Goal: Information Seeking & Learning: Learn about a topic

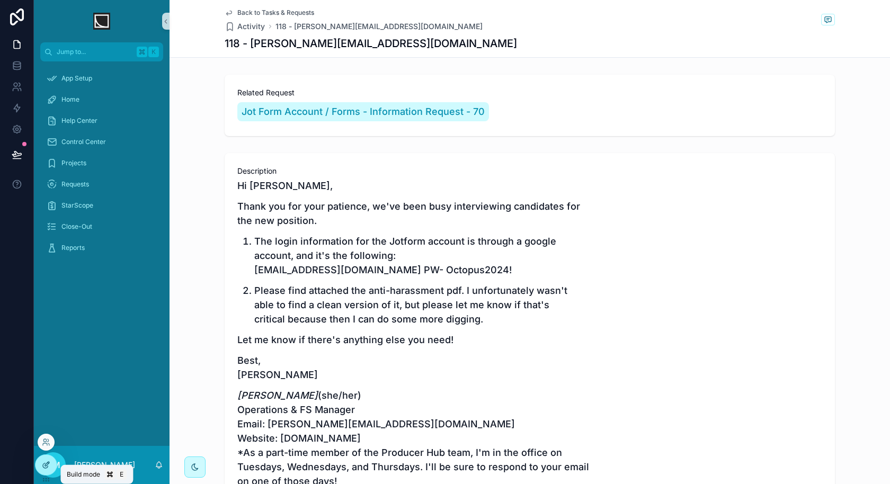
click at [51, 467] on div at bounding box center [45, 465] width 21 height 20
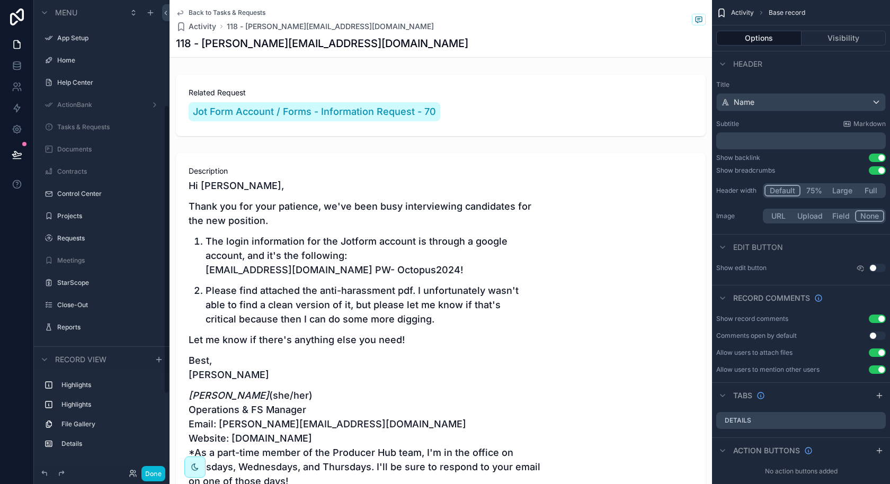
scroll to position [171, 0]
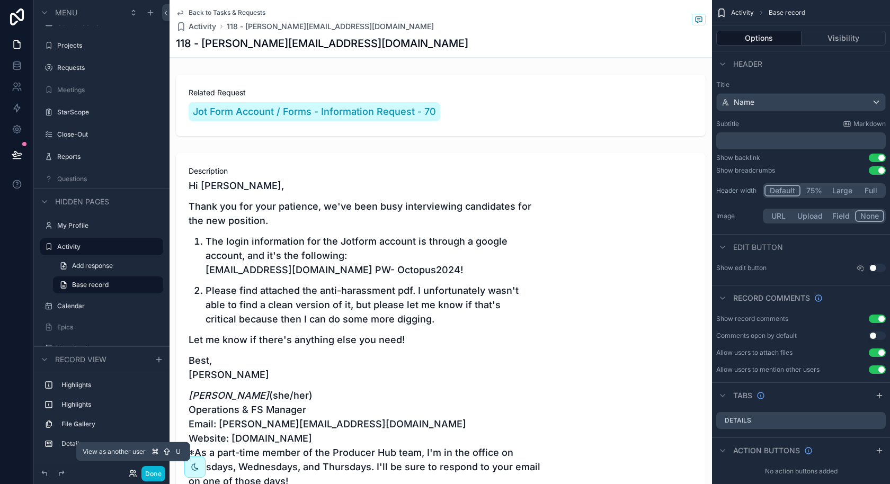
click at [132, 471] on icon at bounding box center [133, 473] width 8 height 8
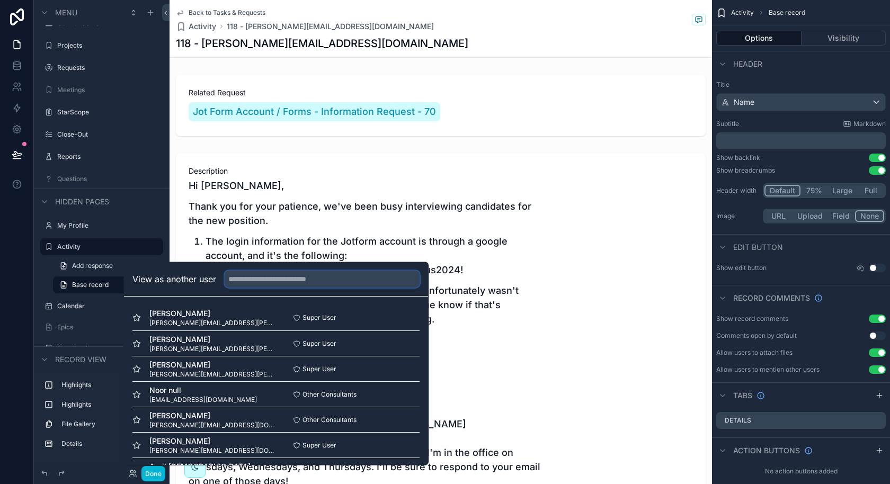
click at [332, 278] on input "text" at bounding box center [322, 279] width 195 height 17
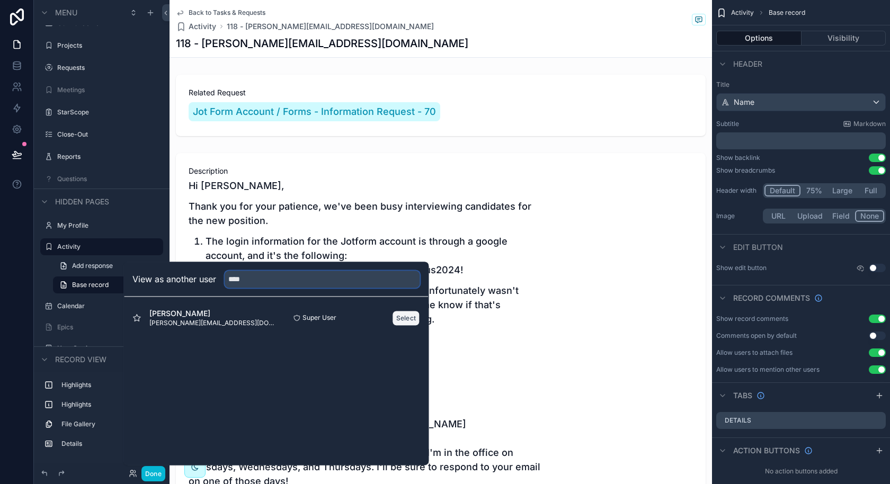
type input "****"
click at [403, 317] on button "Select" at bounding box center [407, 317] width 28 height 15
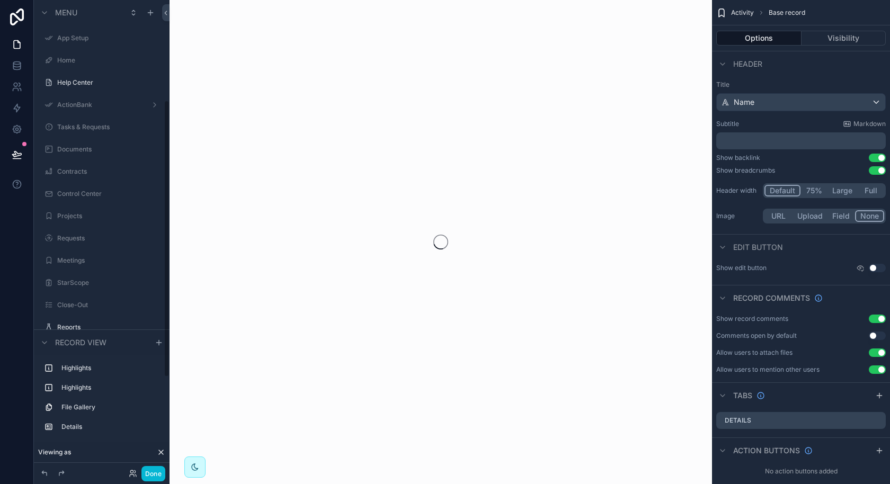
scroll to position [171, 0]
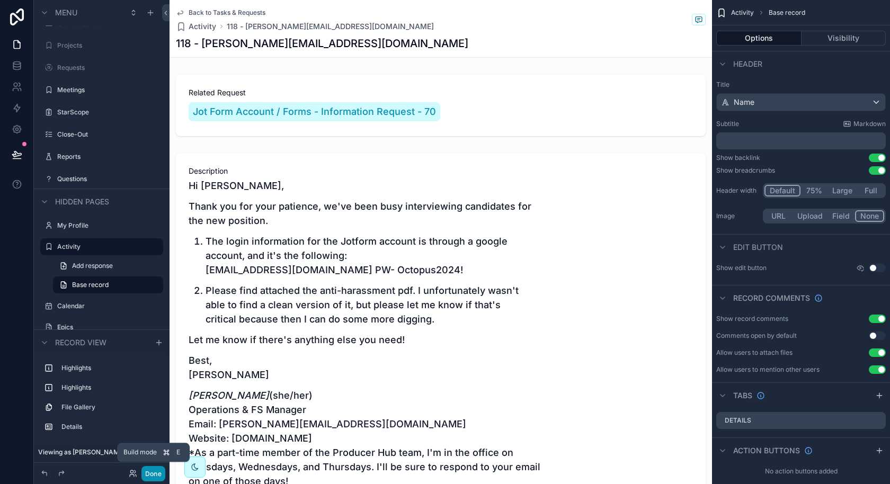
click at [148, 476] on button "Done" at bounding box center [153, 473] width 24 height 15
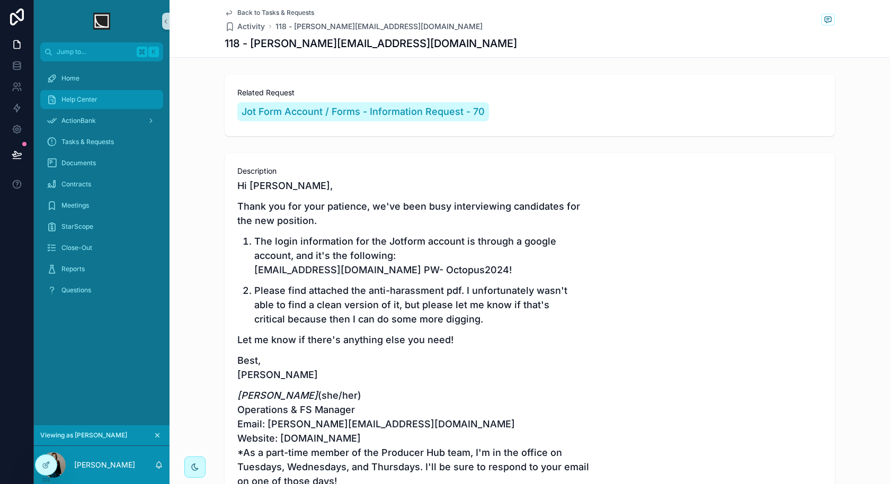
click at [104, 99] on div "Help Center" at bounding box center [102, 99] width 110 height 17
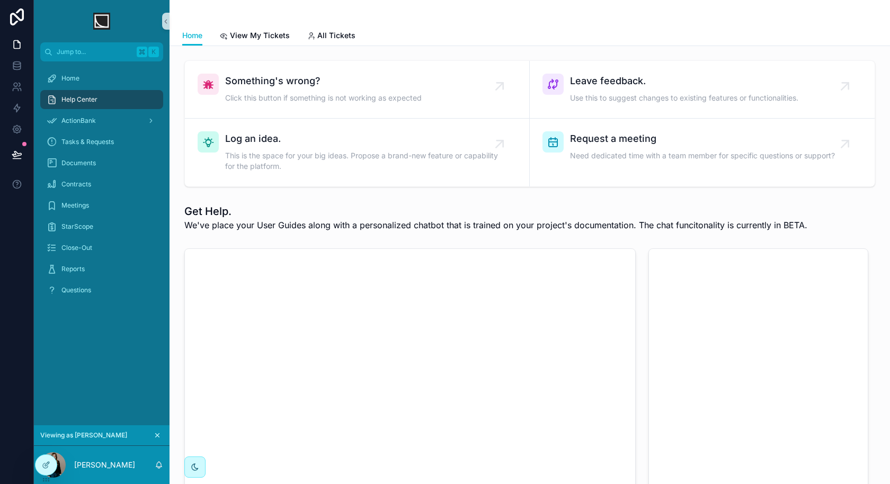
scroll to position [16, 0]
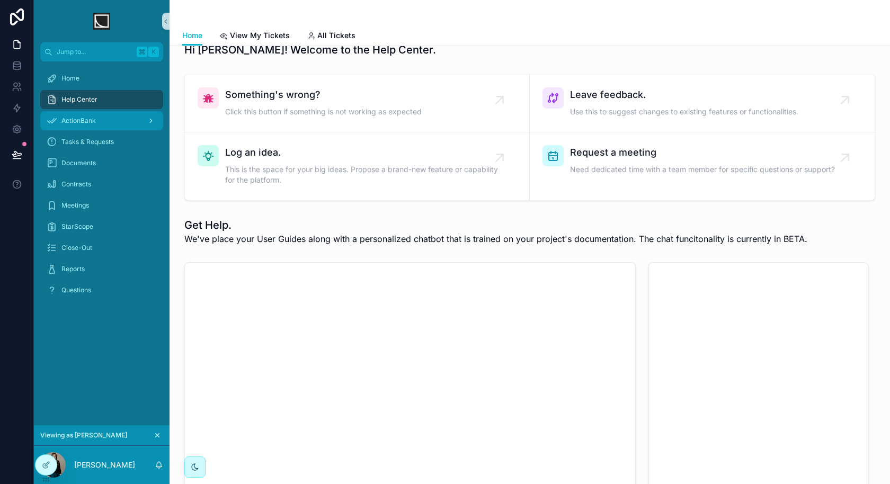
click at [116, 123] on div "ActionBank" at bounding box center [102, 120] width 110 height 17
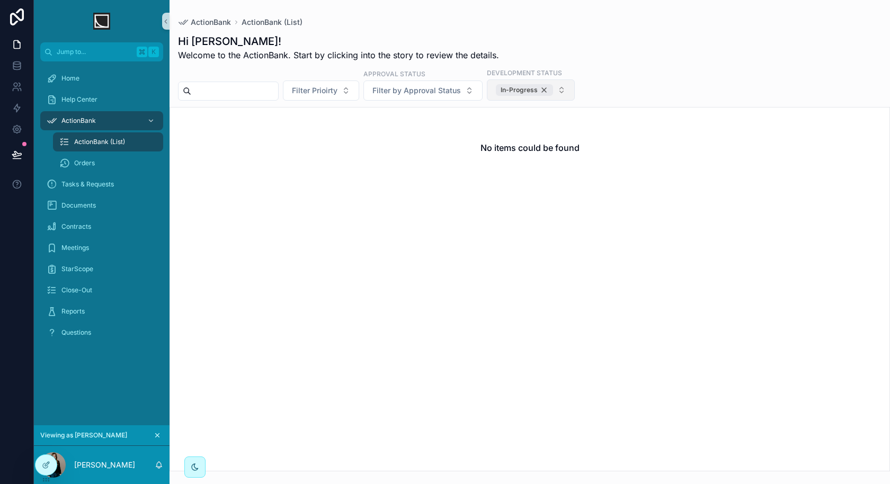
click at [549, 91] on div "In-Progress" at bounding box center [524, 90] width 57 height 12
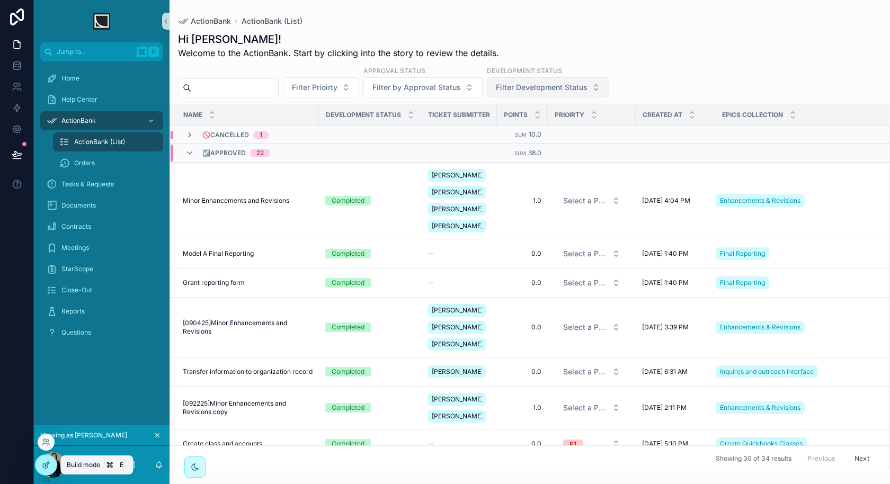
click at [43, 468] on icon at bounding box center [46, 465] width 8 height 8
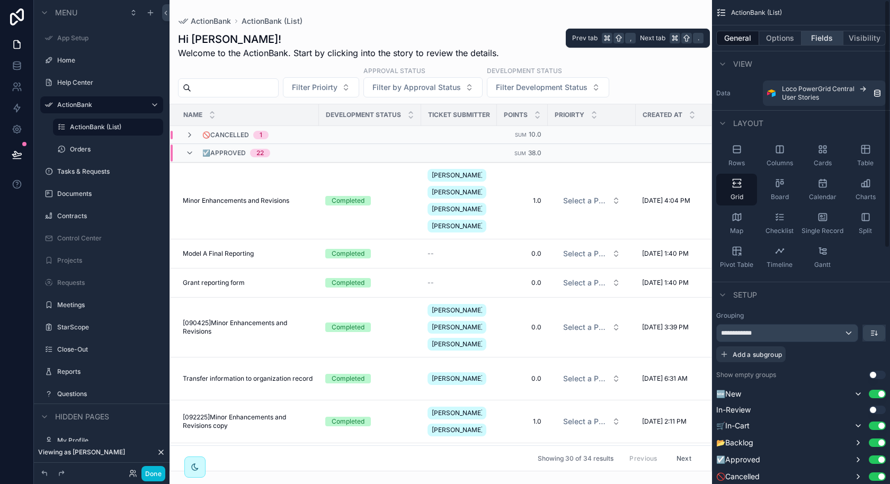
click at [821, 40] on button "Fields" at bounding box center [822, 38] width 42 height 15
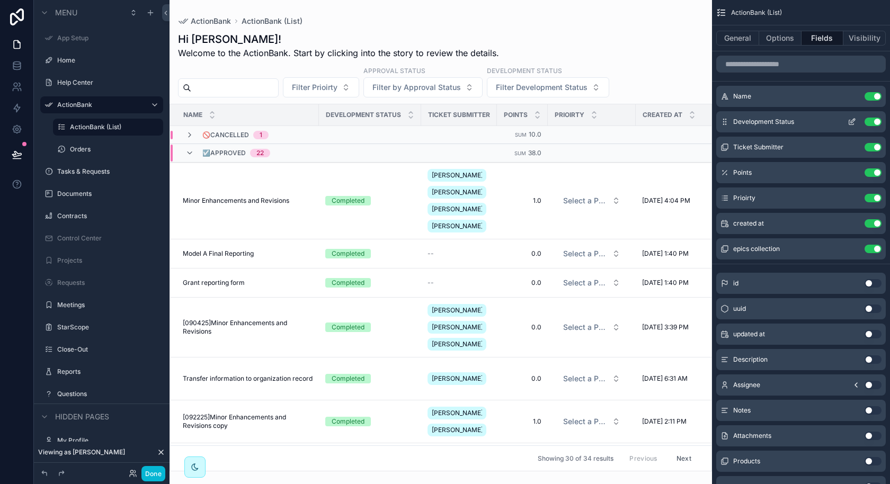
click at [849, 123] on icon "scrollable content" at bounding box center [852, 122] width 8 height 8
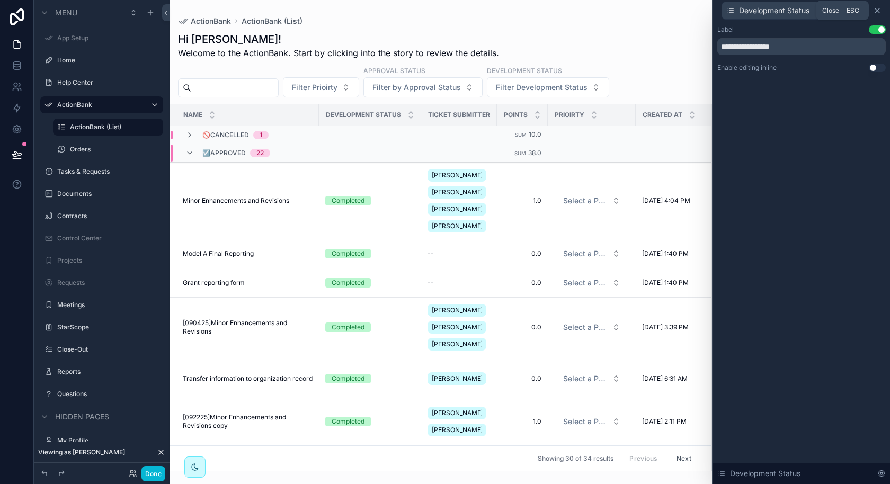
click at [879, 11] on icon at bounding box center [877, 10] width 8 height 8
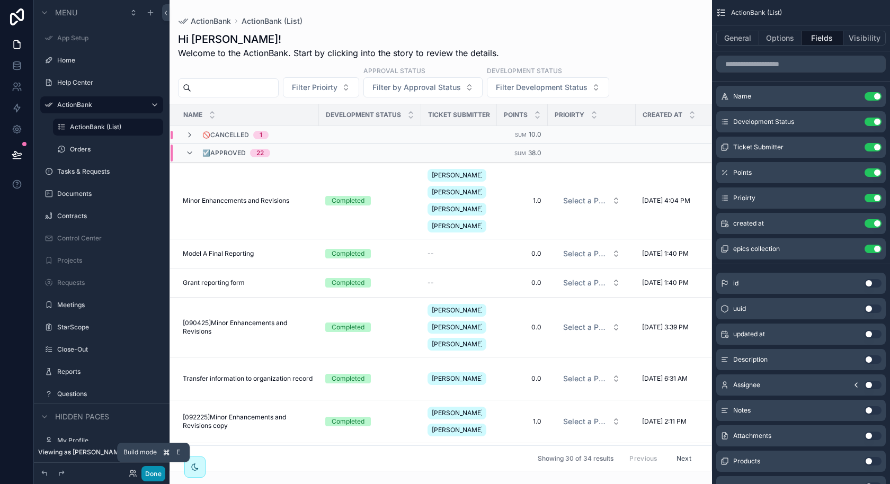
click at [158, 473] on button "Done" at bounding box center [153, 473] width 24 height 15
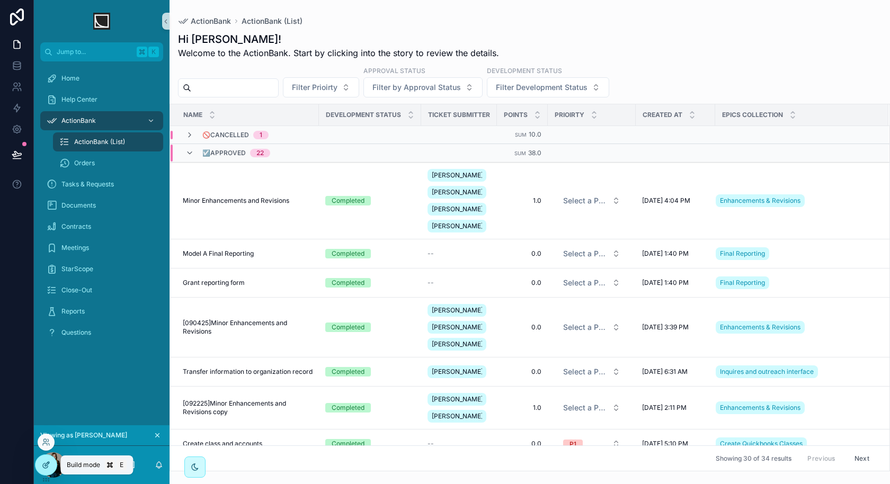
click at [44, 468] on icon at bounding box center [45, 466] width 5 height 5
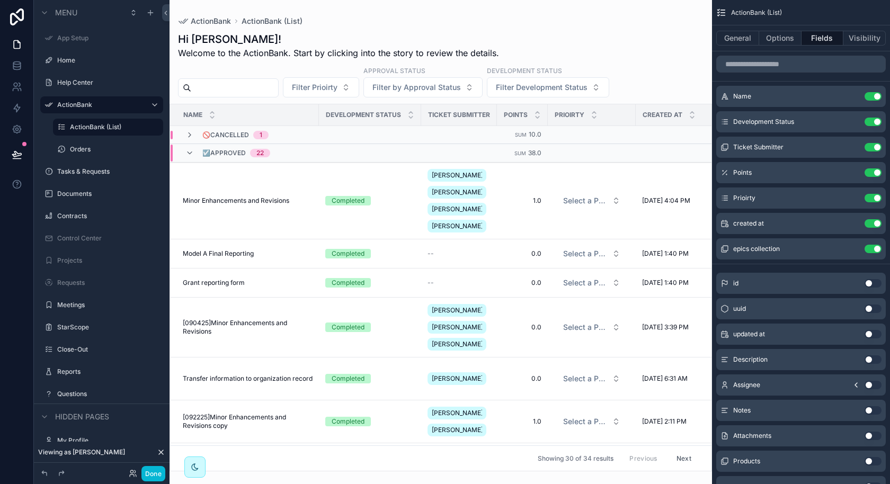
click at [540, 76] on div "scrollable content" at bounding box center [441, 242] width 542 height 484
click at [851, 123] on icon "scrollable content" at bounding box center [852, 122] width 8 height 8
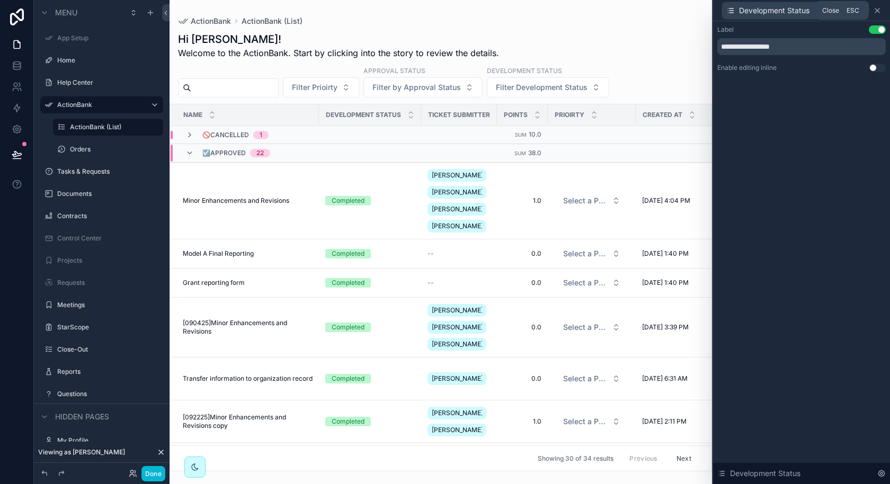
click at [878, 10] on icon at bounding box center [877, 10] width 8 height 8
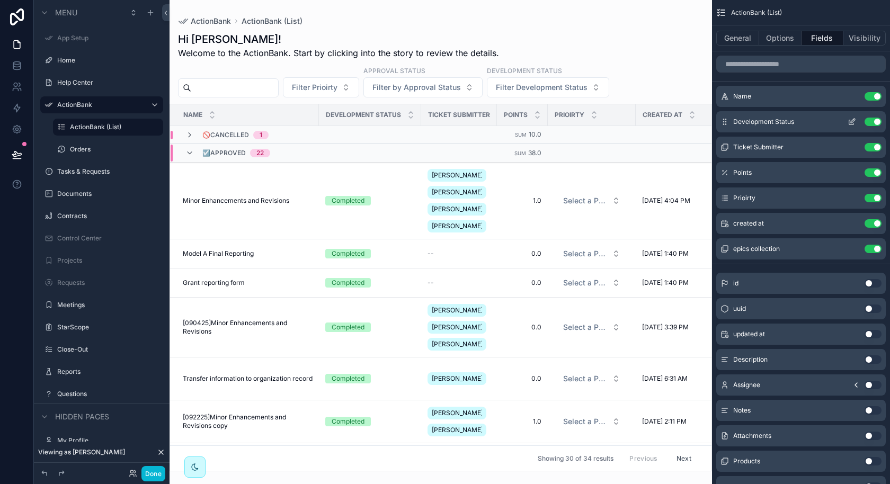
click at [871, 121] on button "Use setting" at bounding box center [873, 122] width 17 height 8
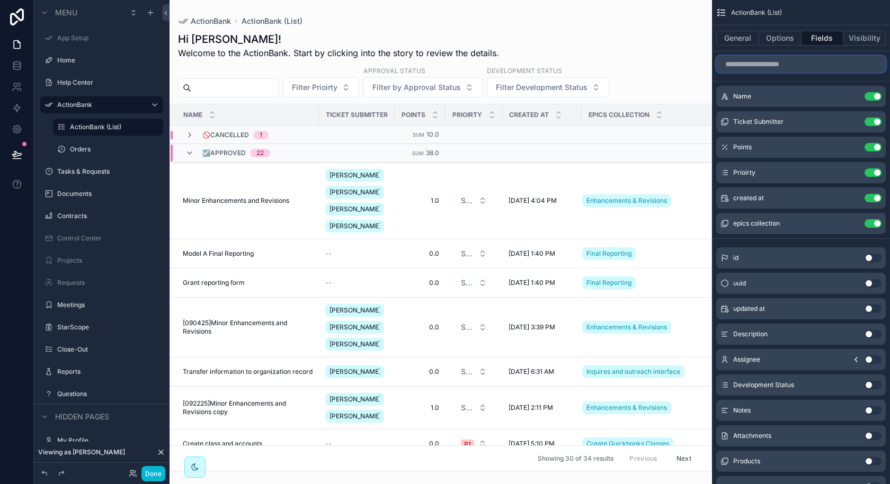
click at [791, 66] on input "scrollable content" at bounding box center [801, 64] width 170 height 17
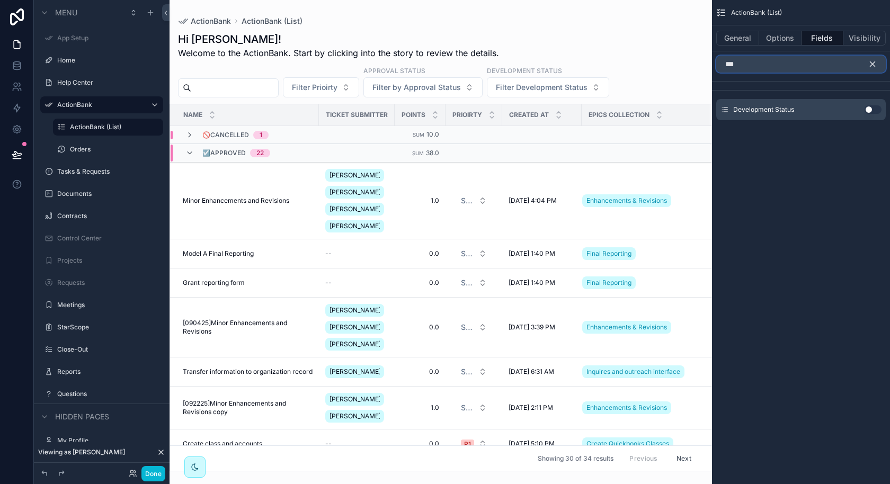
type input "***"
click at [876, 68] on icon "scrollable content" at bounding box center [873, 64] width 10 height 10
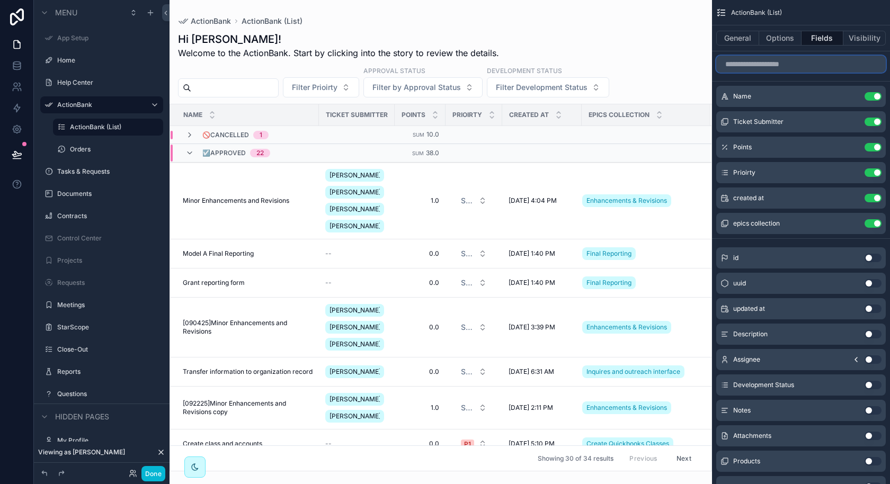
click at [796, 67] on input "scrollable content" at bounding box center [801, 64] width 170 height 17
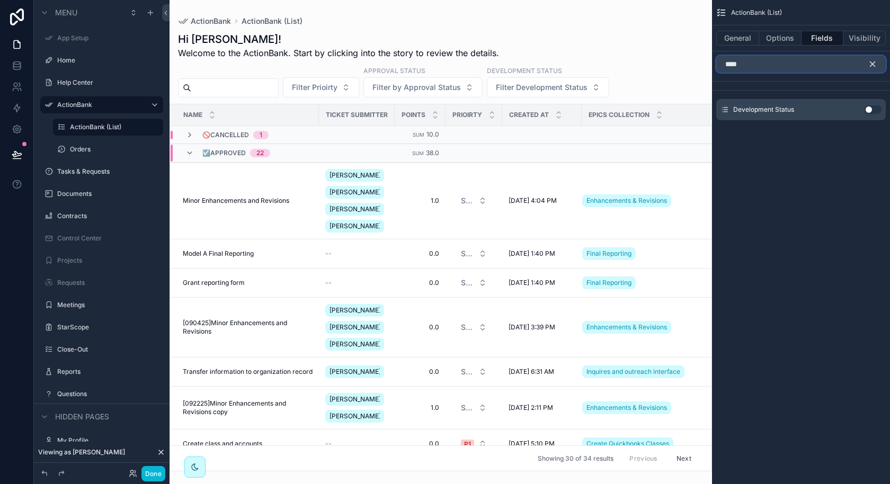
type input "****"
click at [872, 113] on div "Development Status Use setting" at bounding box center [801, 109] width 170 height 21
click at [869, 110] on button "Use setting" at bounding box center [873, 109] width 17 height 8
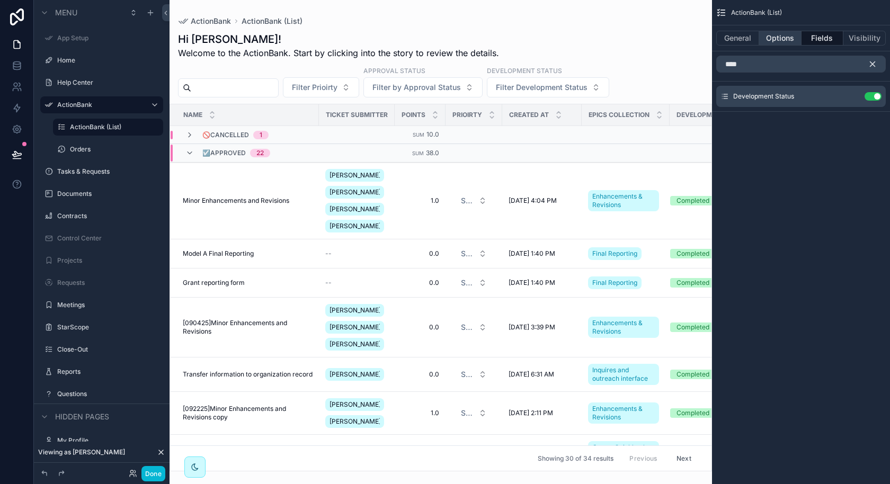
click at [781, 35] on button "Options" at bounding box center [780, 38] width 42 height 15
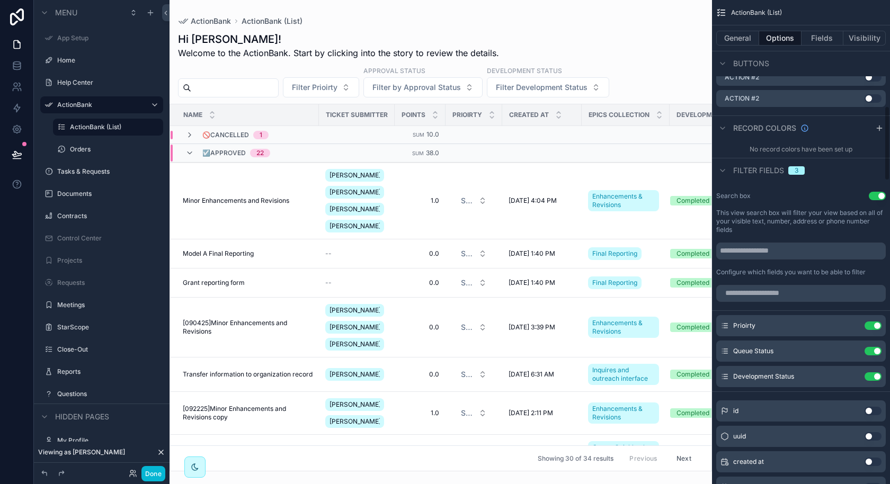
scroll to position [694, 0]
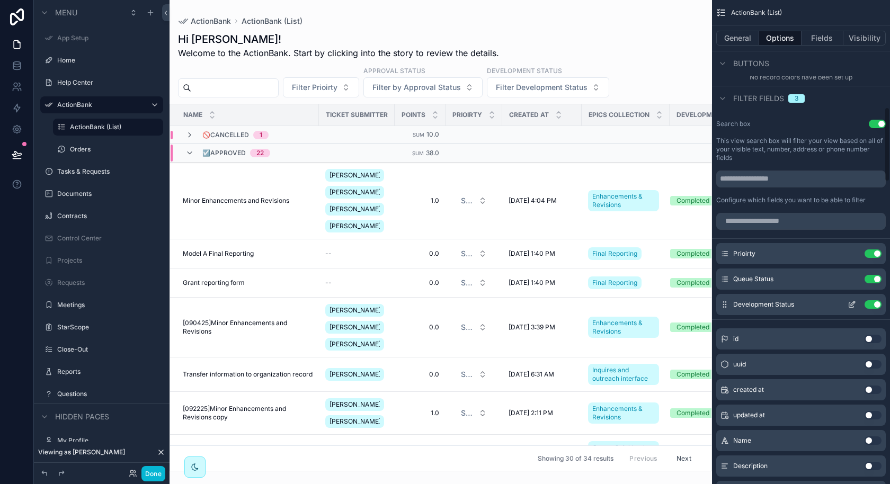
click at [853, 304] on icon "scrollable content" at bounding box center [852, 304] width 8 height 8
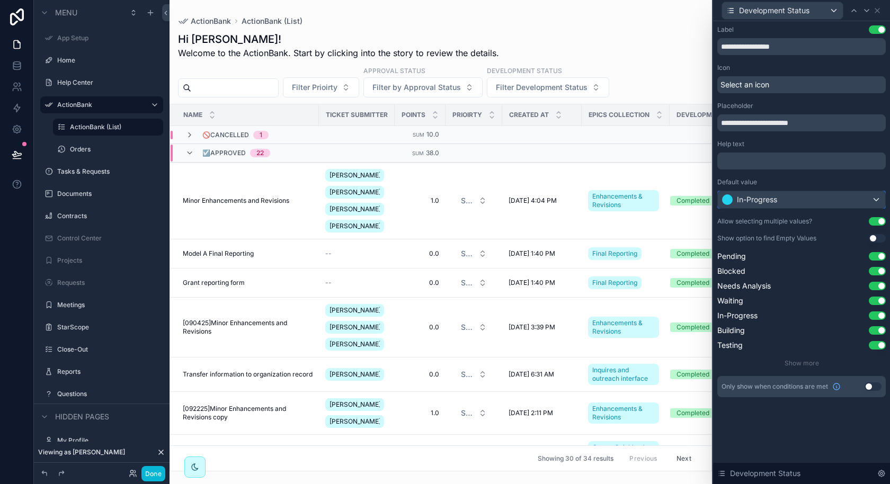
click at [849, 199] on div "In-Progress" at bounding box center [801, 199] width 167 height 17
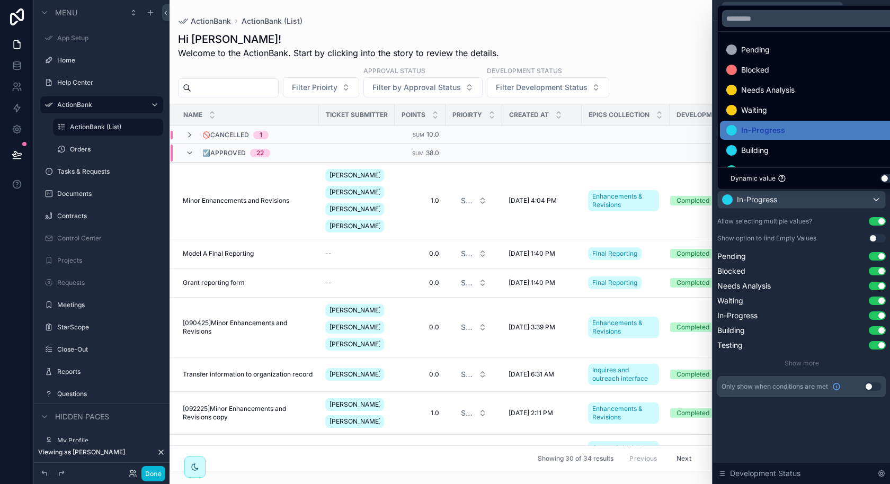
click at [849, 199] on div at bounding box center [801, 242] width 177 height 484
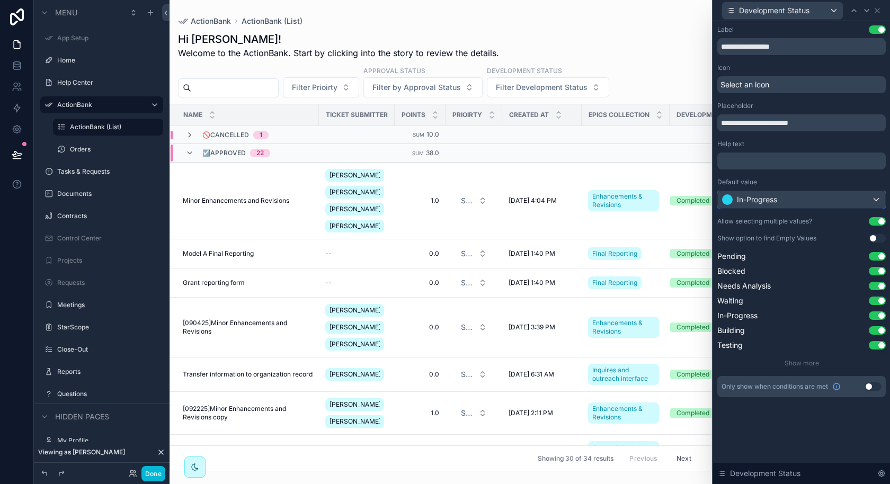
click at [849, 199] on div "In-Progress" at bounding box center [801, 199] width 167 height 17
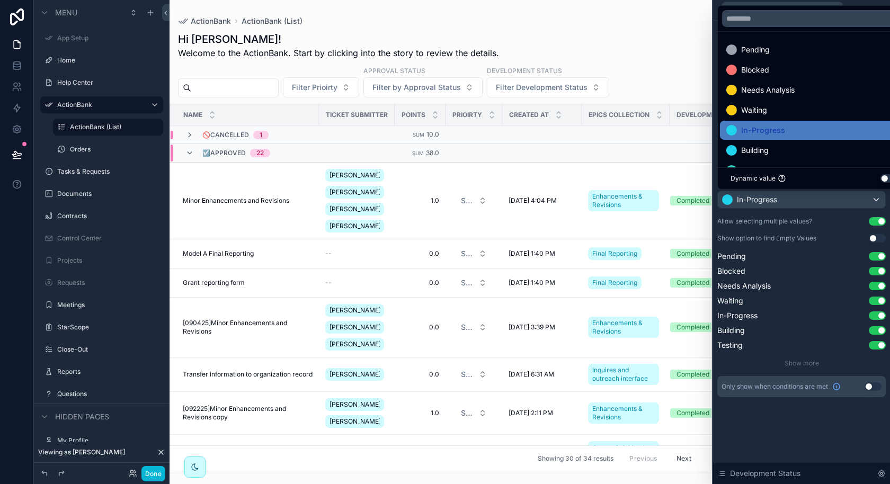
click at [849, 199] on div at bounding box center [801, 242] width 177 height 484
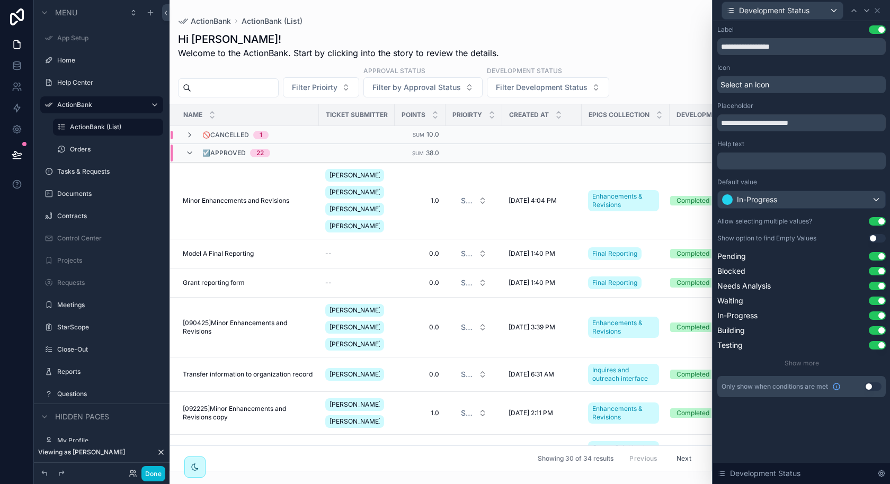
click at [633, 47] on div "Hi Katie! Welcome to the ActionBank. Start by clicking into the story to review…" at bounding box center [440, 46] width 525 height 28
click at [875, 13] on icon at bounding box center [877, 10] width 8 height 8
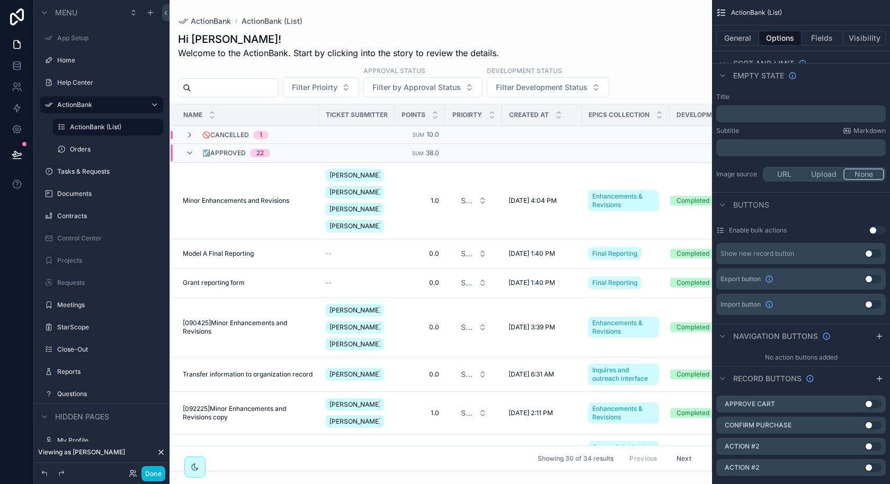
scroll to position [0, 0]
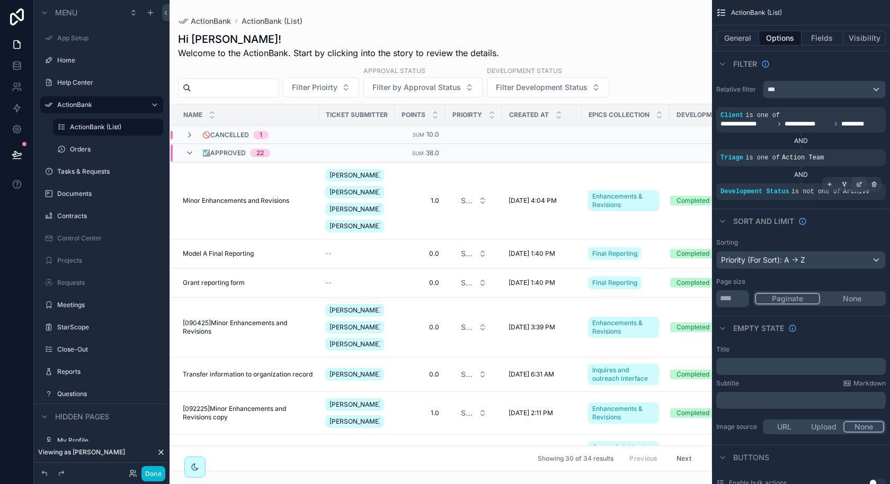
click at [859, 184] on icon "scrollable content" at bounding box center [860, 183] width 3 height 3
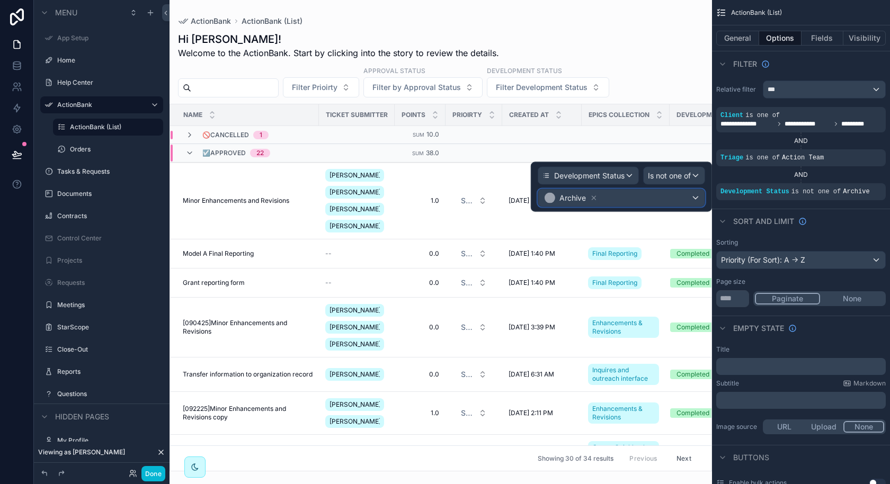
click at [671, 200] on div "Archive" at bounding box center [621, 198] width 166 height 17
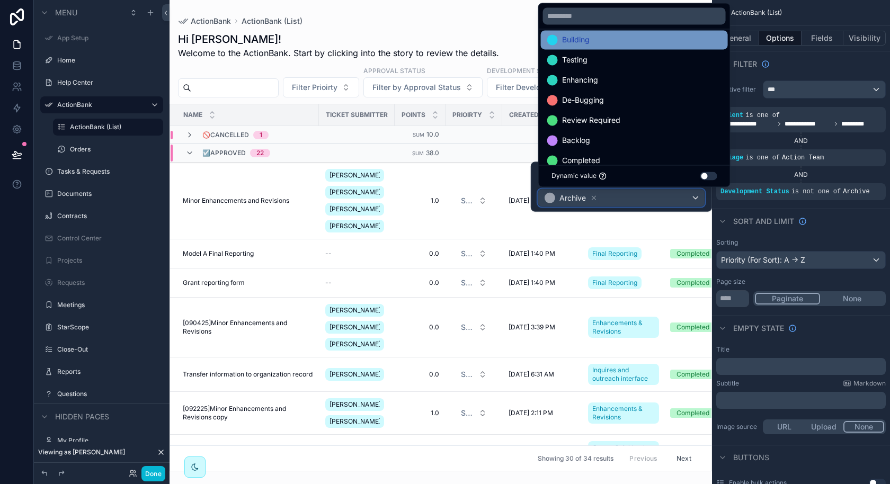
scroll to position [141, 0]
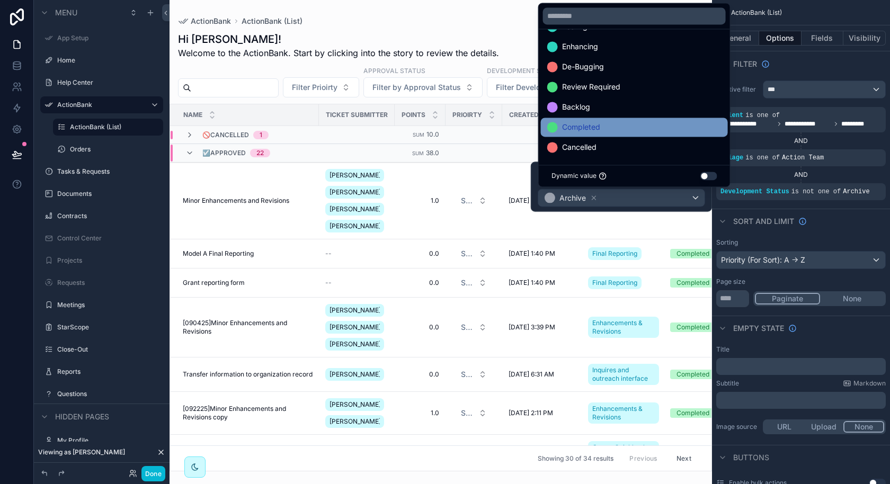
click at [646, 129] on div "Completed" at bounding box center [634, 127] width 174 height 13
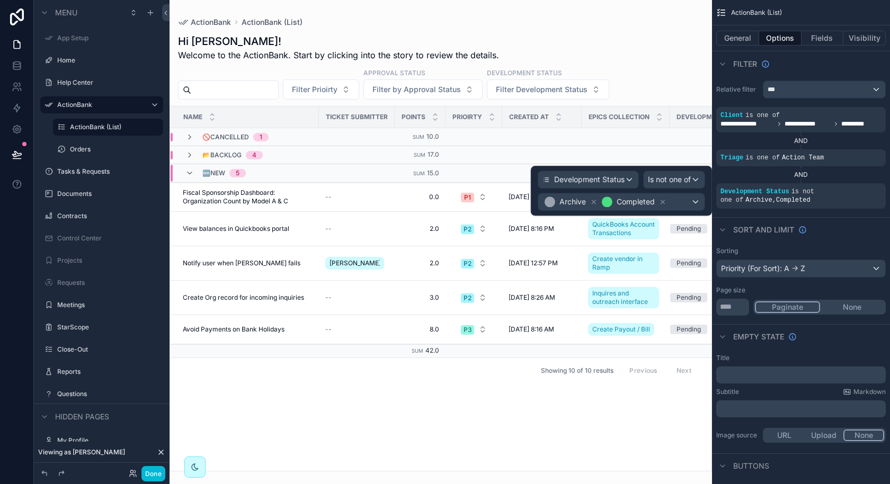
click at [493, 385] on div "Name Ticket Submitter Points Prioirty Created at Epics collection Development S…" at bounding box center [440, 288] width 541 height 364
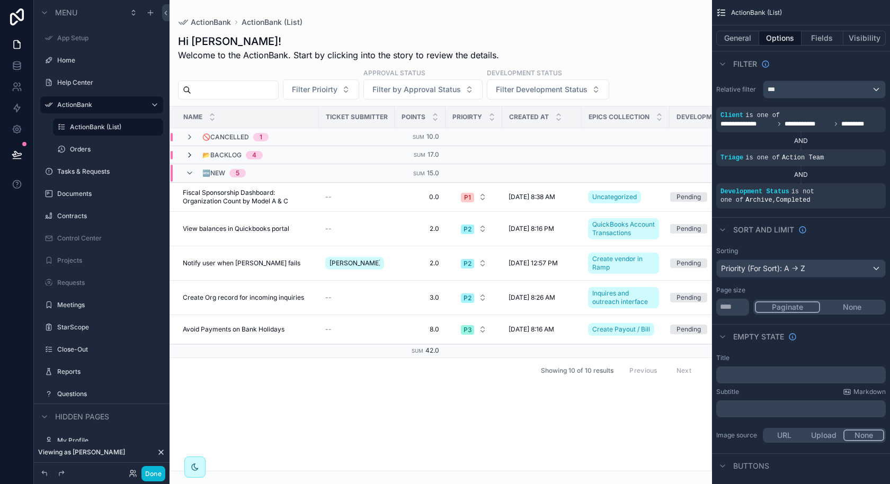
click at [188, 155] on icon "scrollable content" at bounding box center [189, 155] width 8 height 8
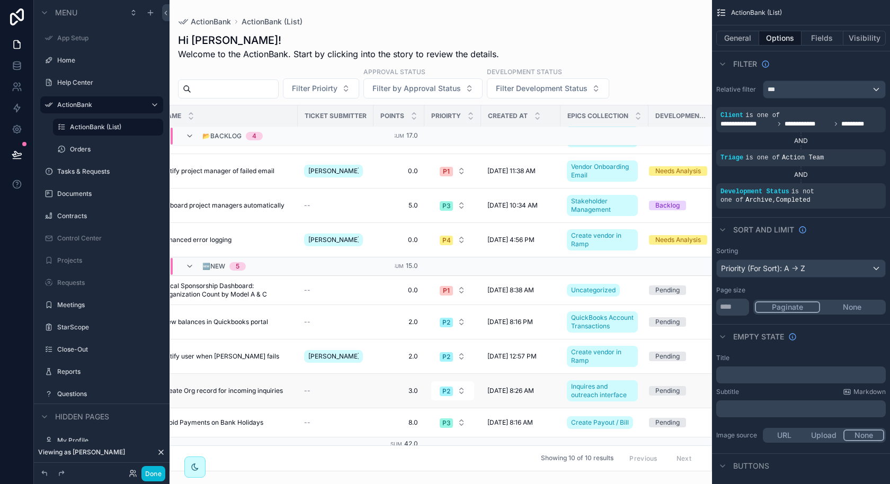
scroll to position [44, 0]
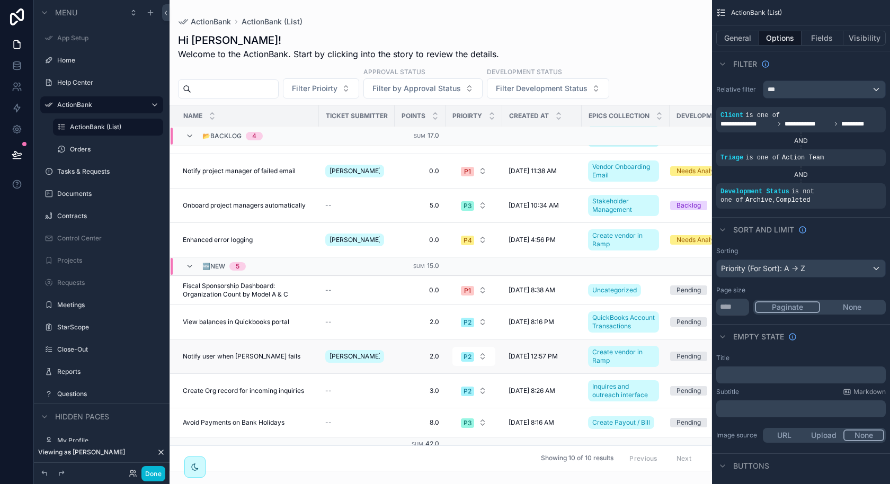
click at [299, 357] on div "Notify user when bill fails Notify user when bill fails" at bounding box center [248, 356] width 130 height 8
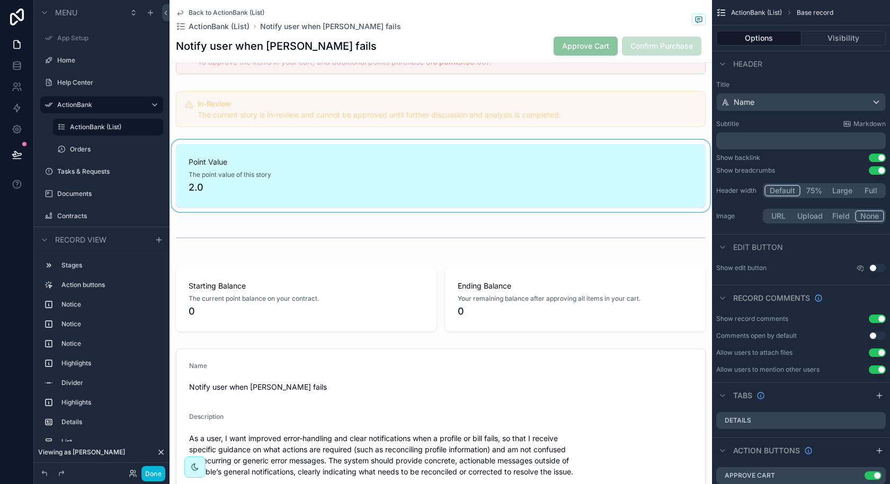
scroll to position [172, 0]
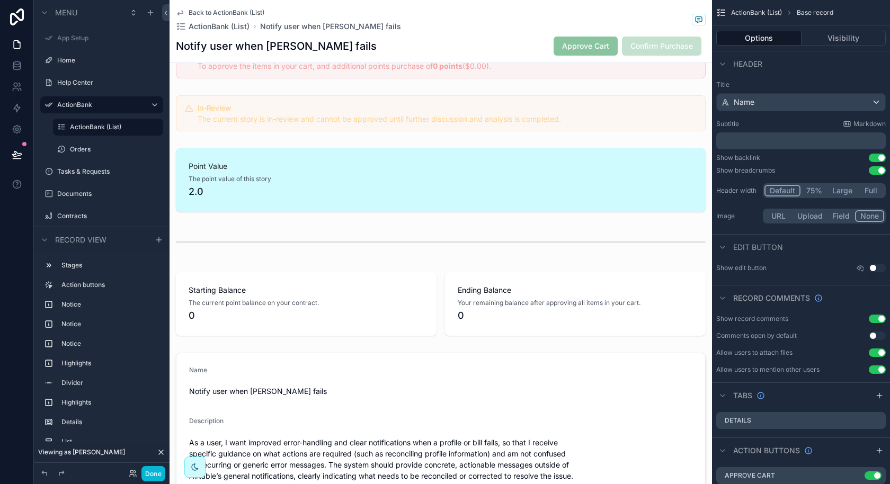
click at [243, 15] on span "Back to ActionBank (List)" at bounding box center [227, 12] width 76 height 8
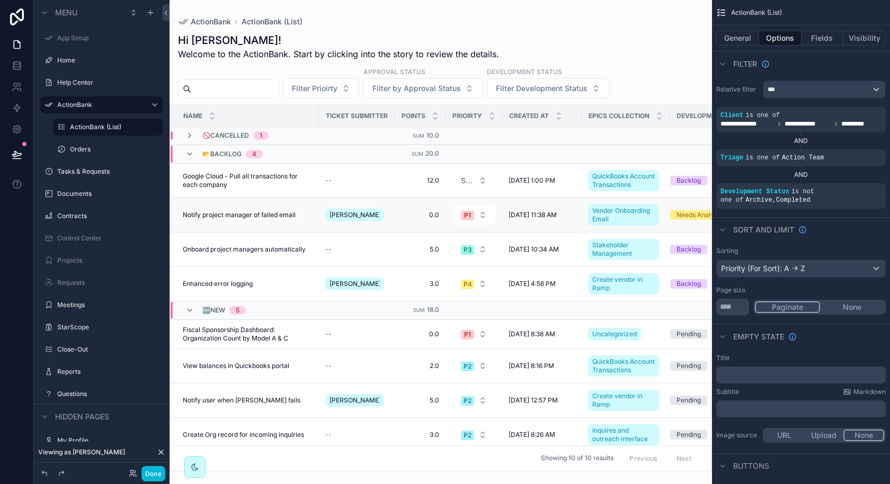
click at [687, 213] on div "Needs Analysis" at bounding box center [699, 215] width 46 height 10
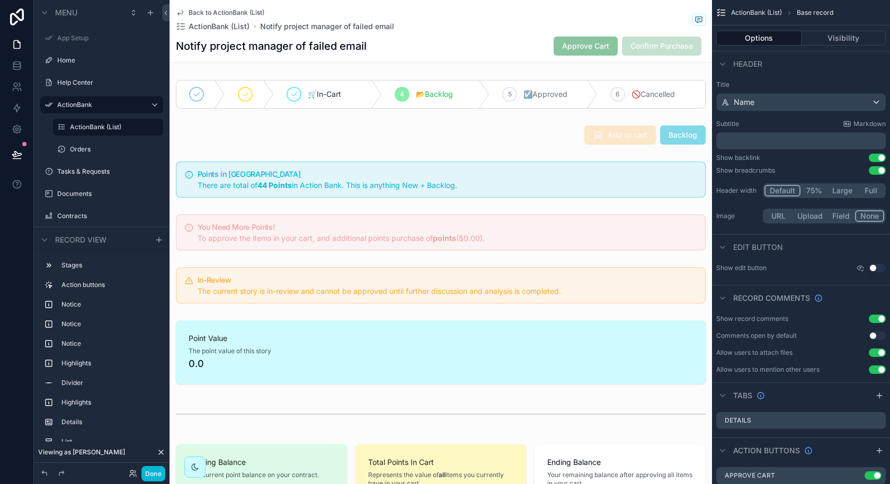
click at [235, 15] on span "Back to ActionBank (List)" at bounding box center [227, 12] width 76 height 8
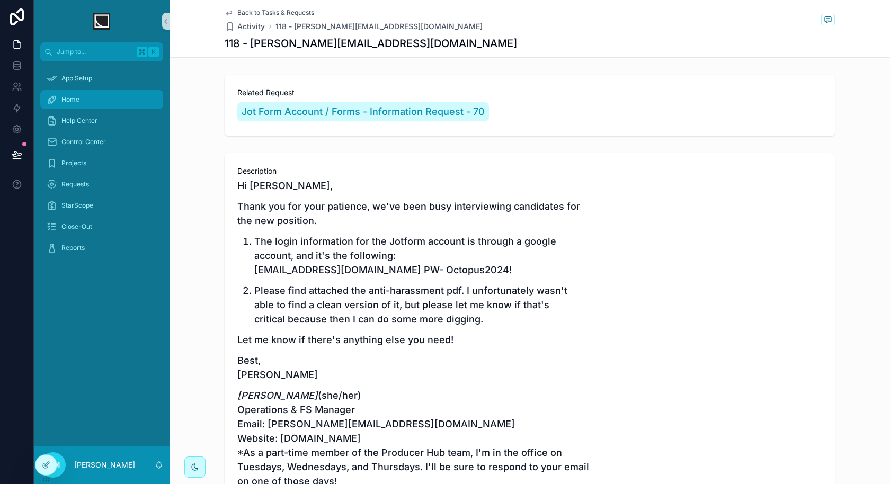
click at [127, 102] on div "Home" at bounding box center [102, 99] width 110 height 17
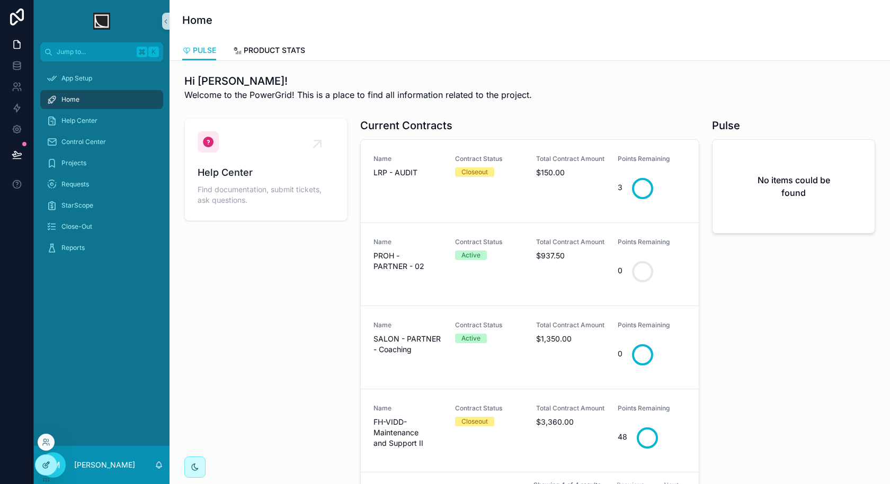
click at [39, 435] on div at bounding box center [45, 465] width 21 height 20
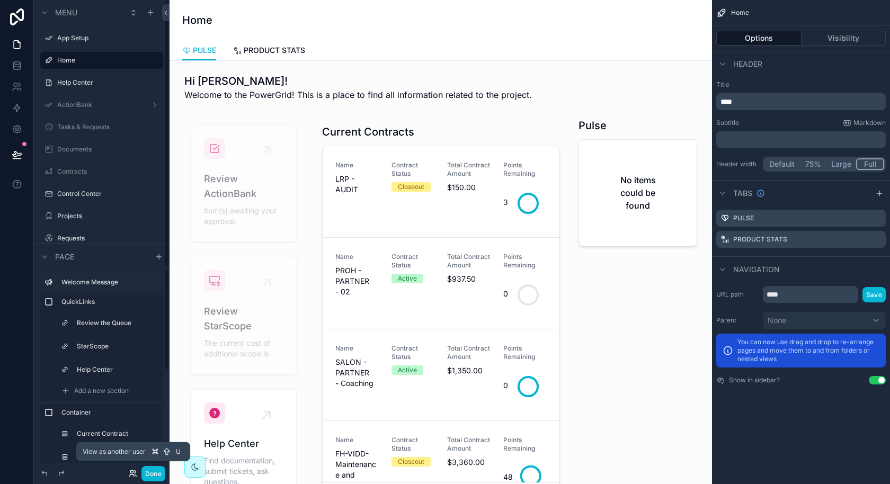
click at [133, 435] on icon at bounding box center [131, 471] width 3 height 3
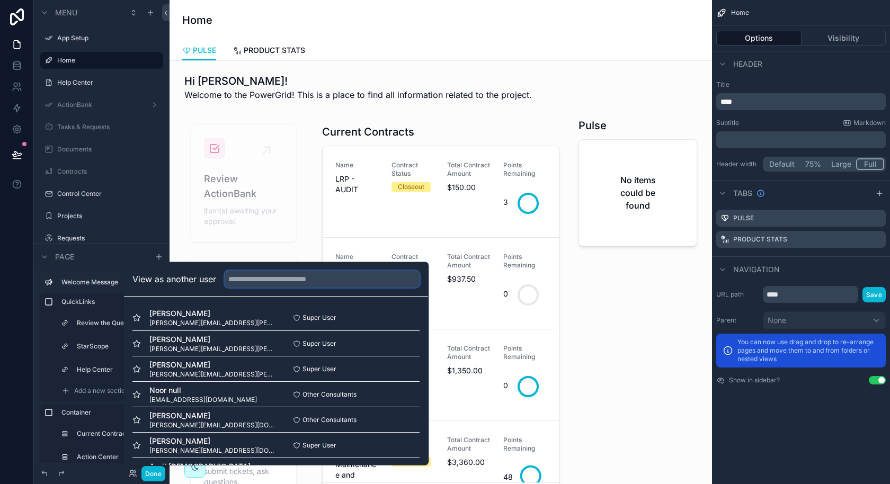
click at [302, 281] on input "text" at bounding box center [322, 279] width 195 height 17
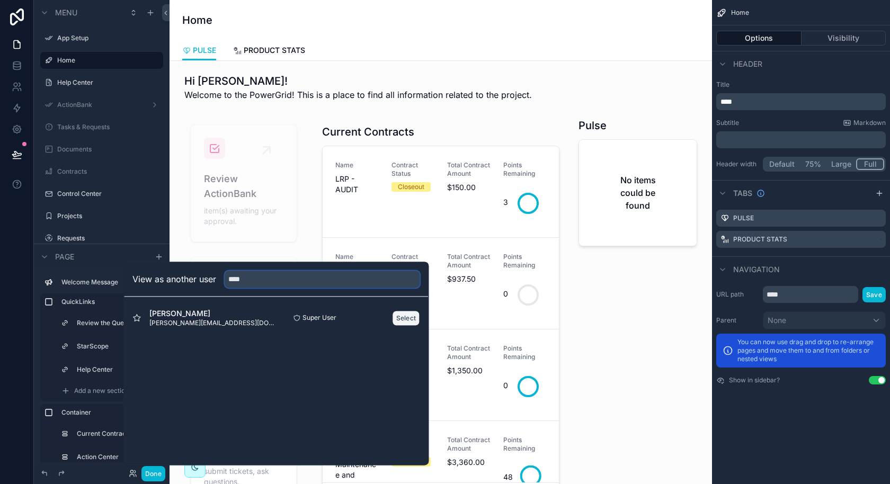
type input "****"
click at [406, 318] on button "Select" at bounding box center [407, 317] width 28 height 15
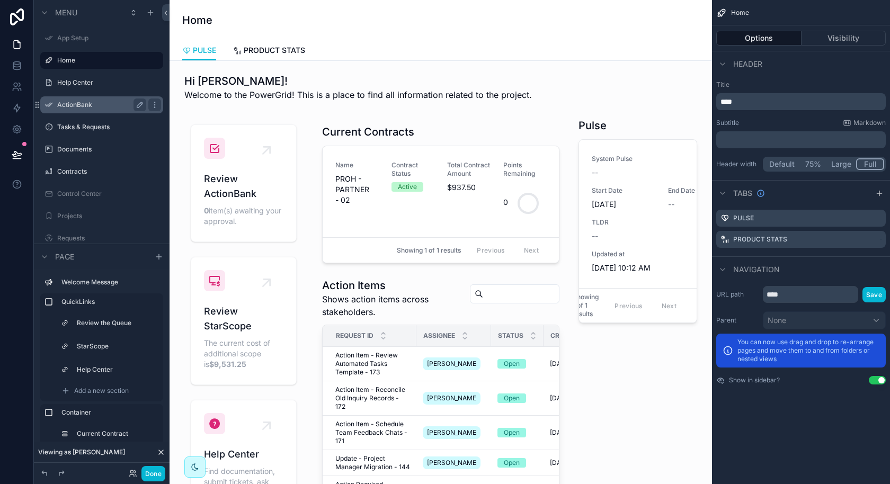
click at [87, 110] on div "ActionBank" at bounding box center [101, 105] width 89 height 13
click at [88, 102] on label "ActionBank" at bounding box center [99, 105] width 85 height 8
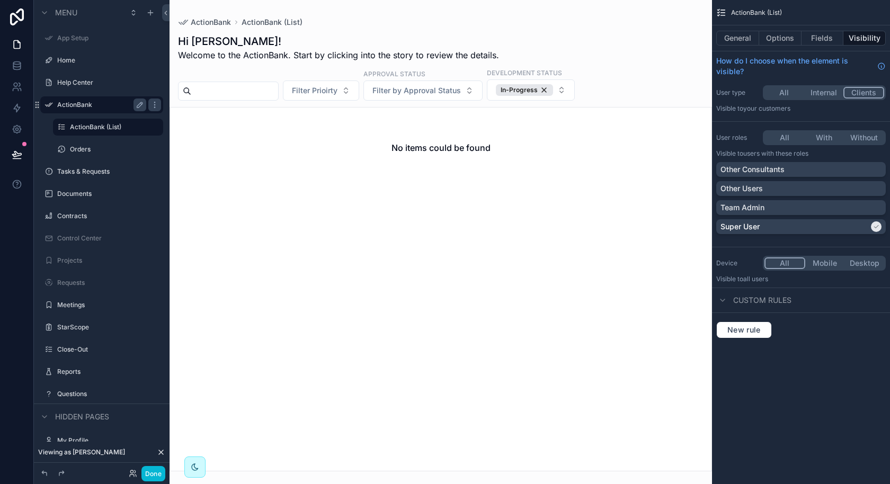
click at [552, 91] on div "scrollable content" at bounding box center [441, 242] width 542 height 484
click at [552, 91] on div "In-Progress" at bounding box center [524, 90] width 57 height 12
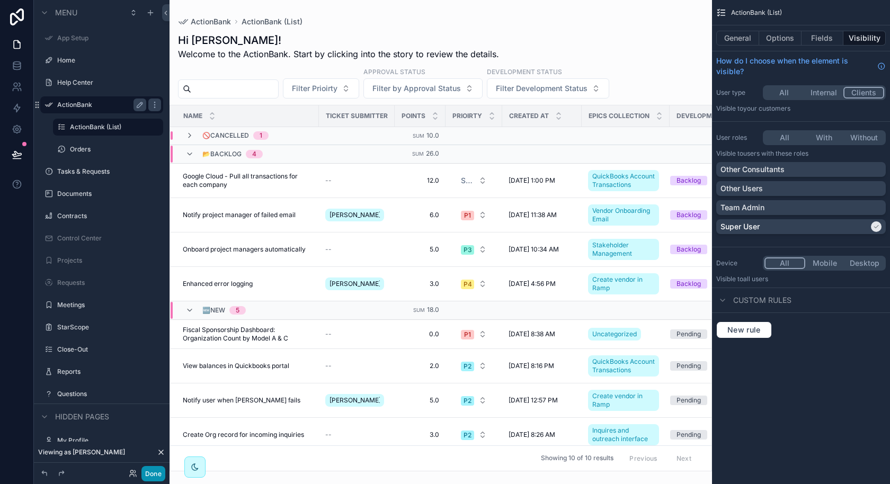
click at [153, 475] on button "Done" at bounding box center [153, 473] width 24 height 15
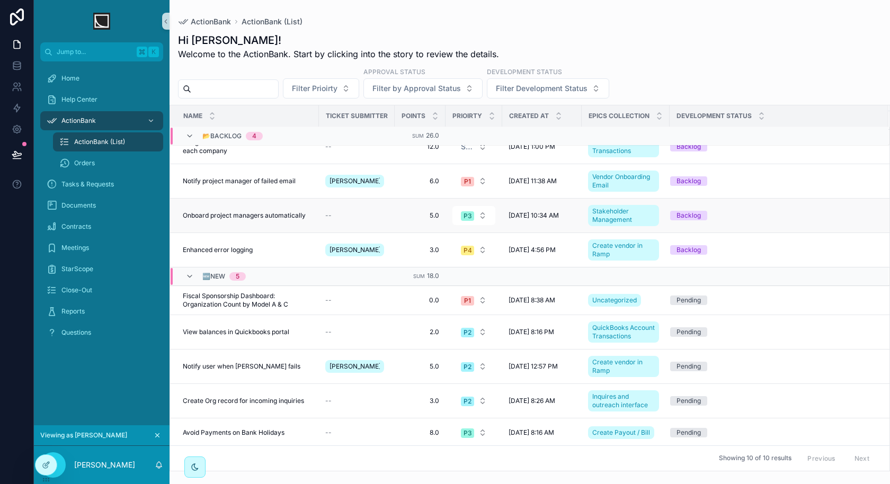
scroll to position [44, 0]
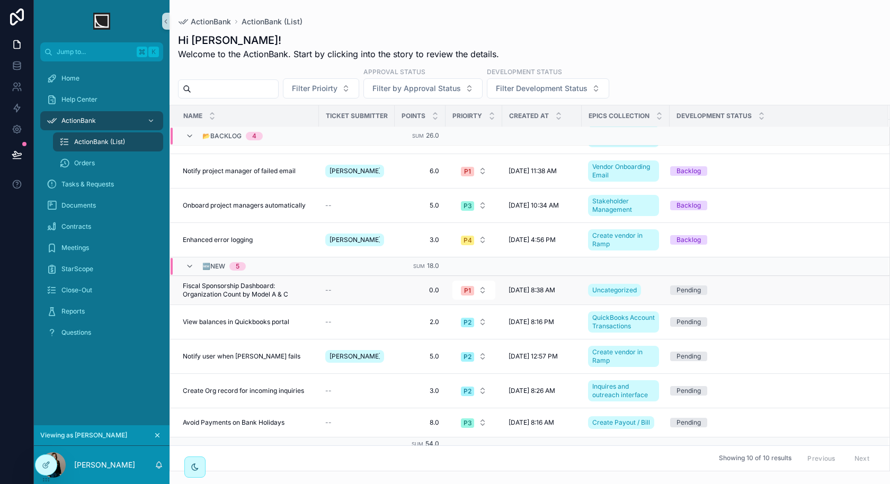
click at [344, 288] on div "--" at bounding box center [356, 290] width 63 height 8
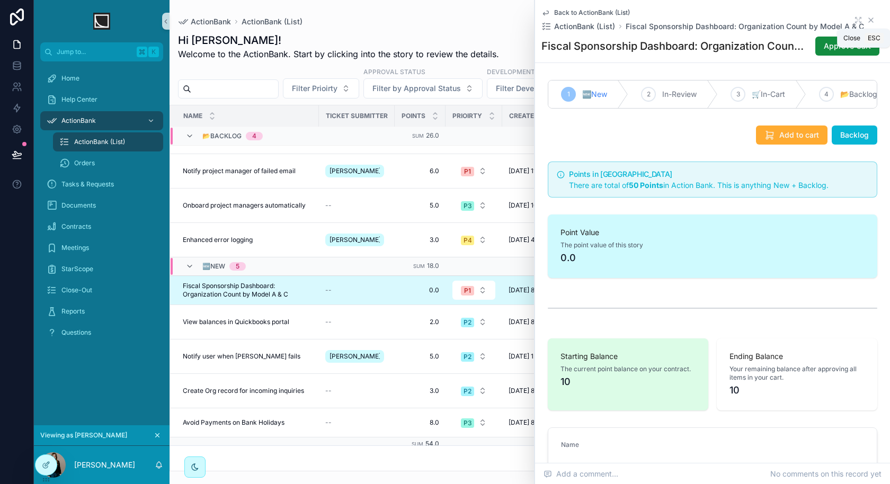
click at [870, 19] on icon "scrollable content" at bounding box center [871, 20] width 4 height 4
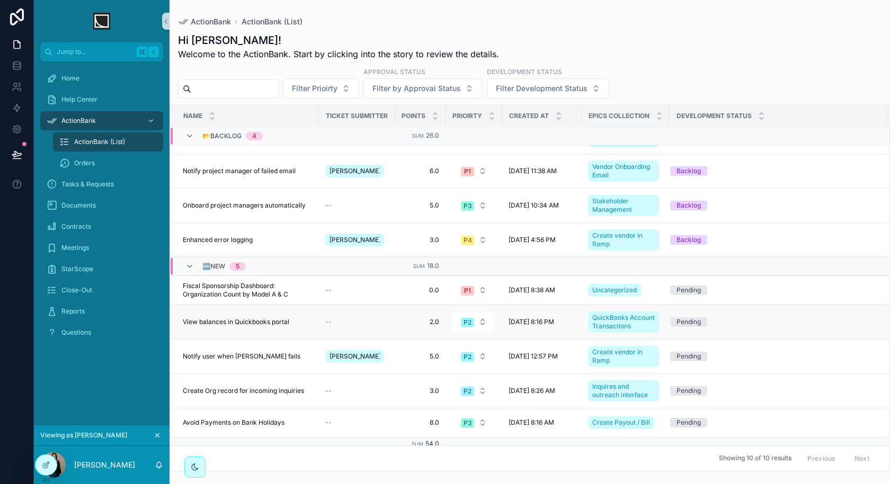
click at [310, 319] on div "View balances in Quickbooks portal View balances in Quickbooks portal" at bounding box center [248, 322] width 130 height 8
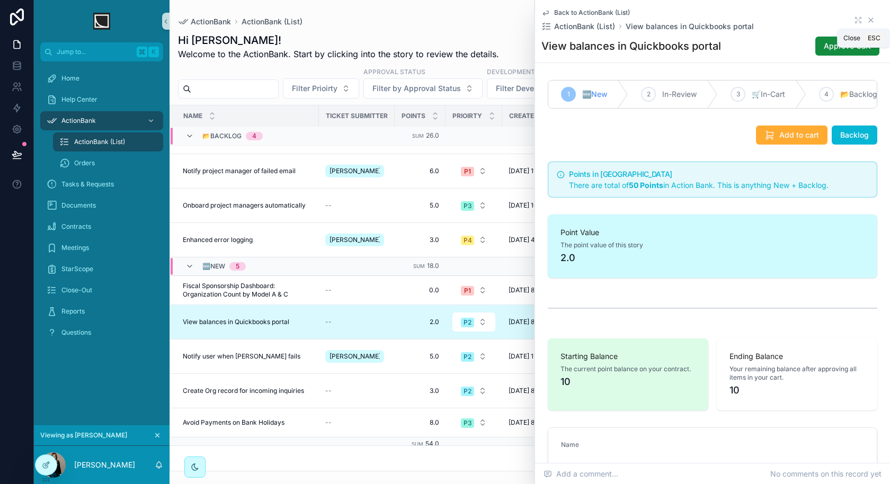
click at [874, 20] on icon "scrollable content" at bounding box center [871, 20] width 8 height 8
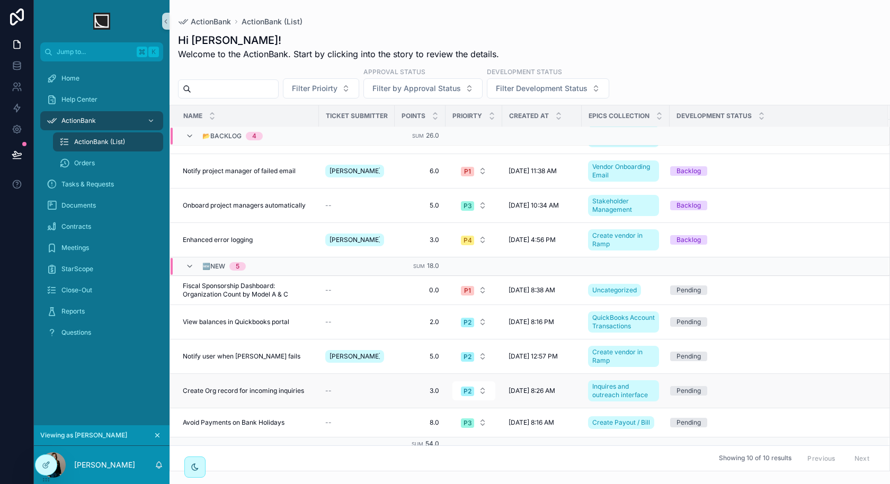
click at [312, 391] on div "Create Org record for incoming inquiries Create Org record for incoming inquiri…" at bounding box center [248, 391] width 130 height 8
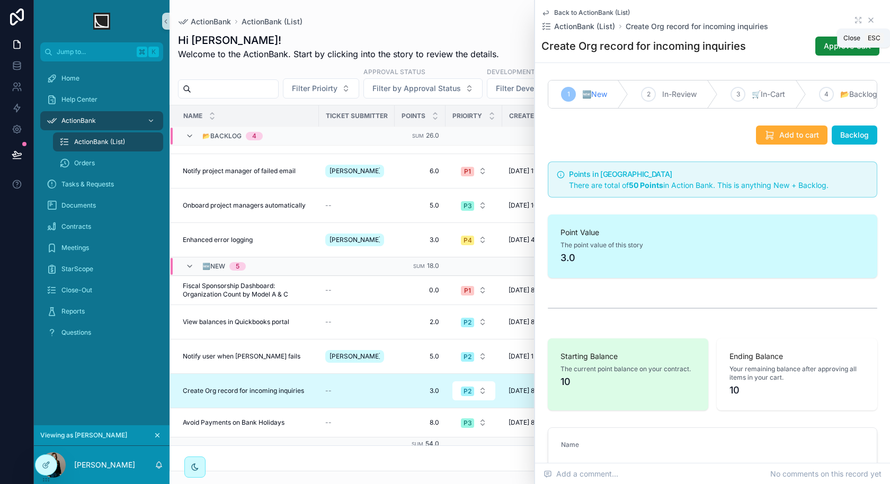
click at [870, 19] on icon "scrollable content" at bounding box center [871, 20] width 8 height 8
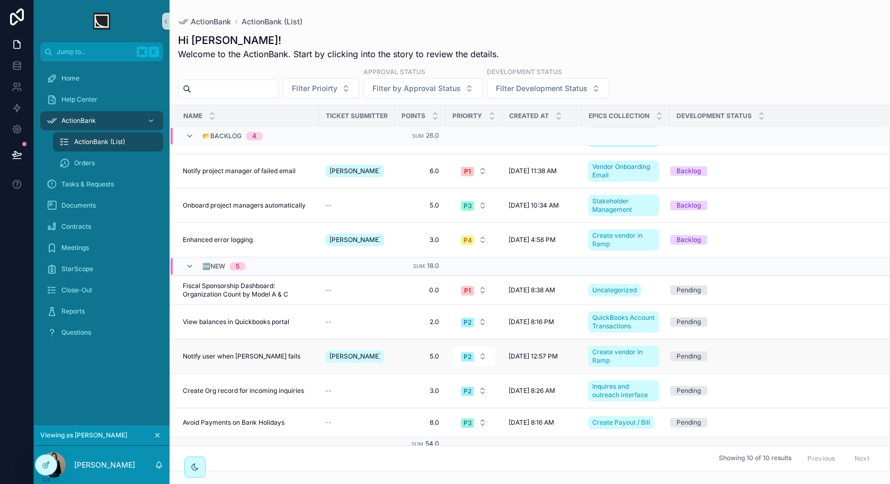
click at [301, 355] on div "Notify user when bill fails Notify user when bill fails" at bounding box center [248, 356] width 130 height 8
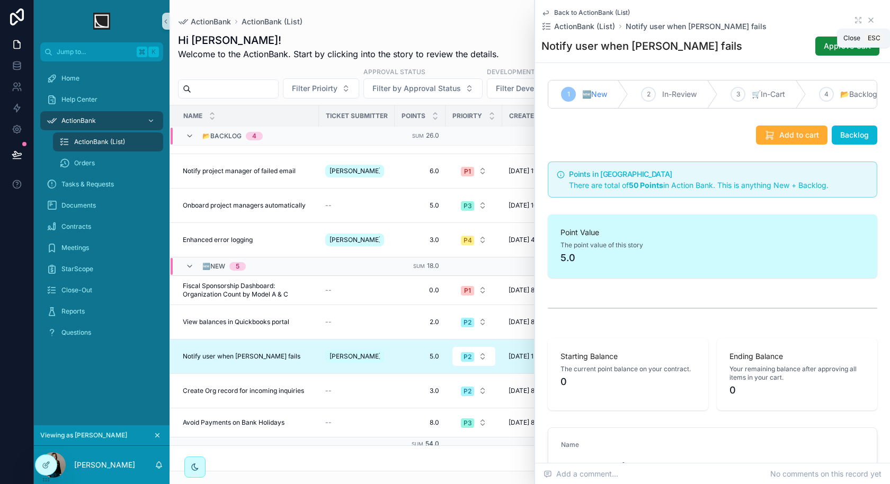
click at [871, 18] on icon "scrollable content" at bounding box center [871, 20] width 8 height 8
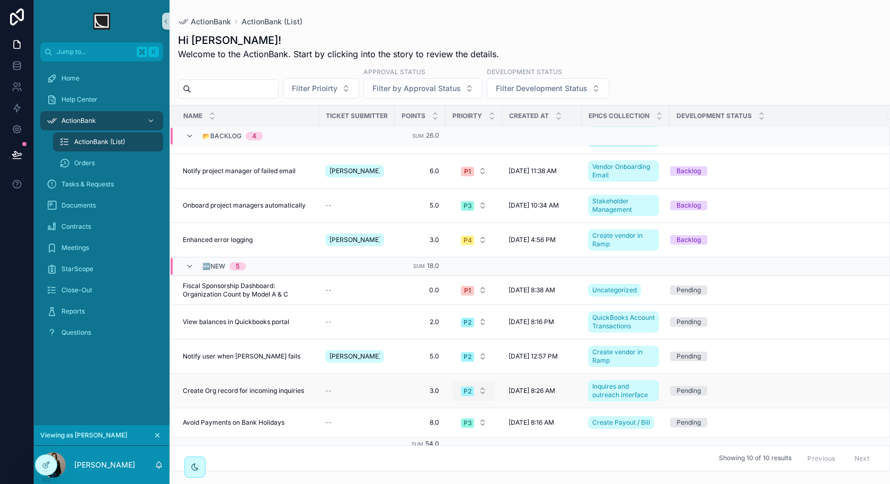
click at [463, 390] on span "P2" at bounding box center [467, 392] width 13 height 10
click at [455, 322] on div "P1" at bounding box center [474, 318] width 127 height 16
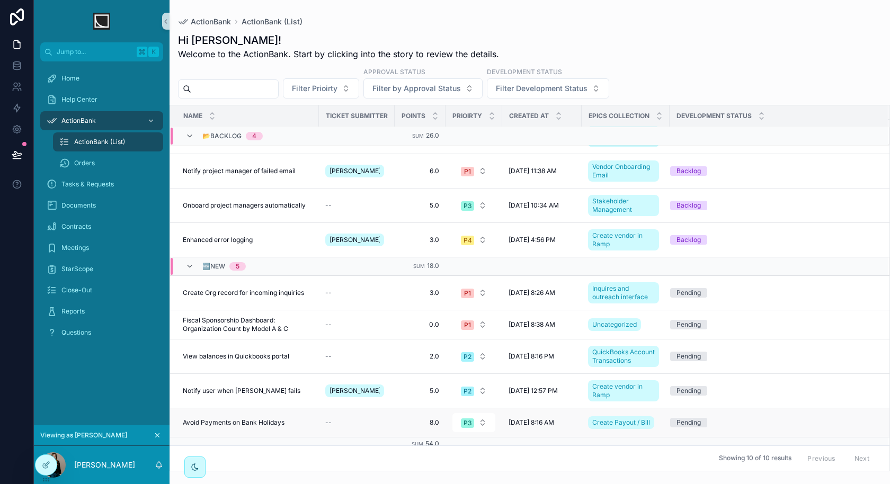
click at [278, 418] on span "Avoid Payments on Bank Holidays" at bounding box center [234, 422] width 102 height 8
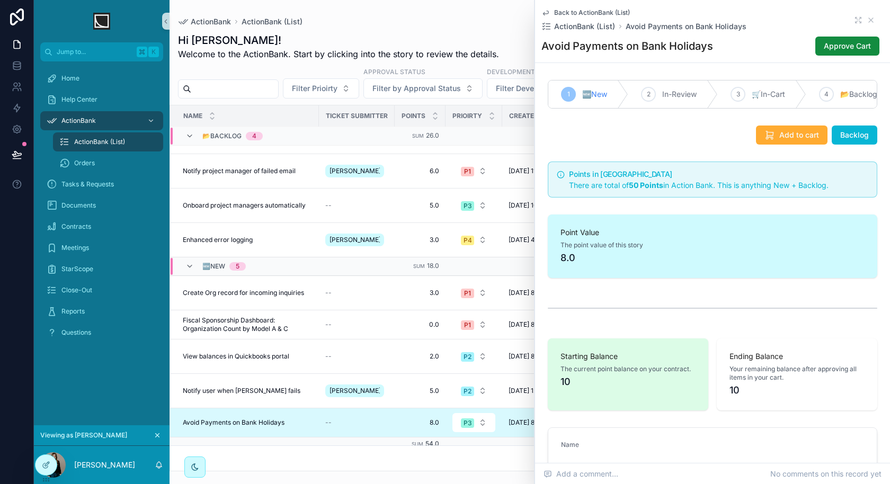
scroll to position [26, 0]
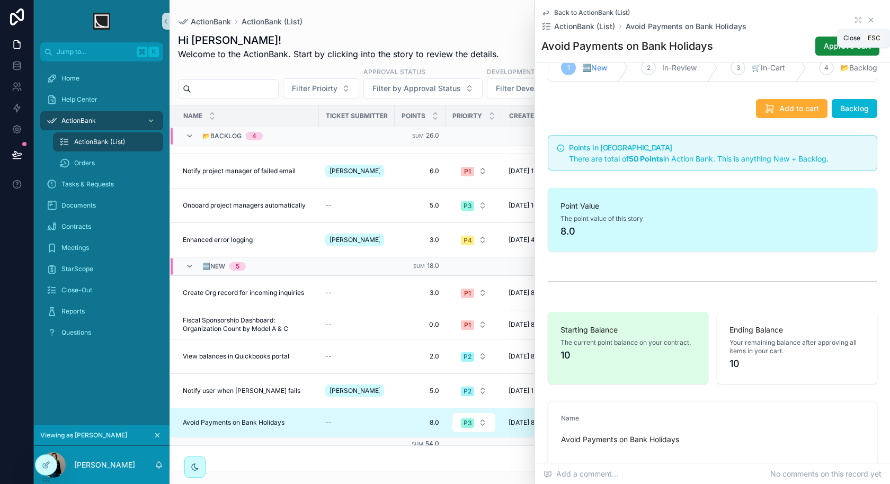
click at [871, 19] on icon "scrollable content" at bounding box center [871, 20] width 8 height 8
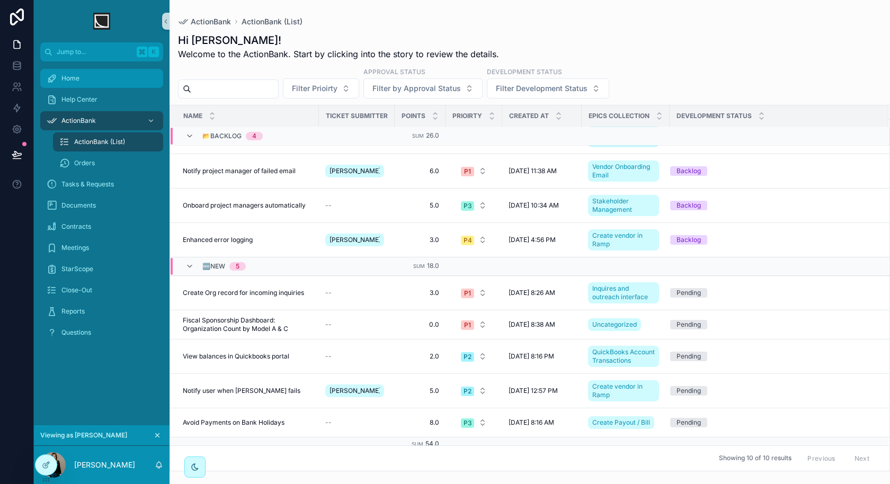
click at [99, 74] on div "Home" at bounding box center [102, 78] width 110 height 17
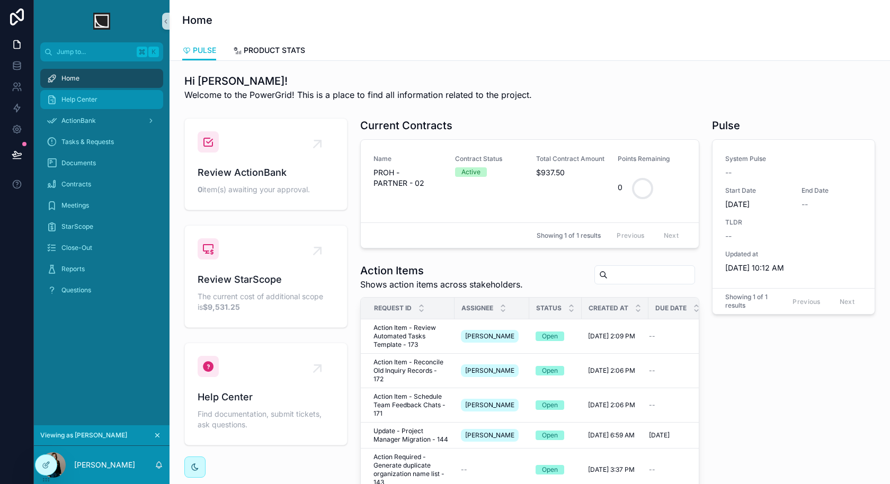
click at [83, 105] on div "Help Center" at bounding box center [102, 99] width 110 height 17
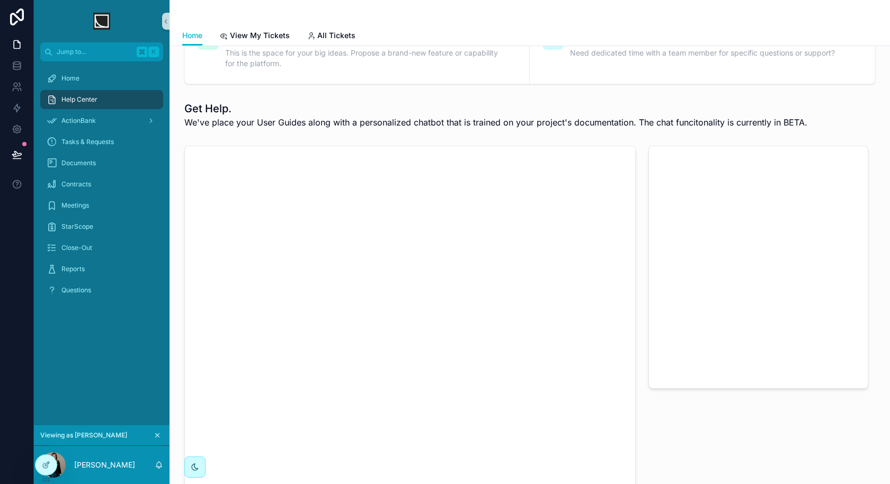
scroll to position [136, 0]
